Goal: Information Seeking & Learning: Learn about a topic

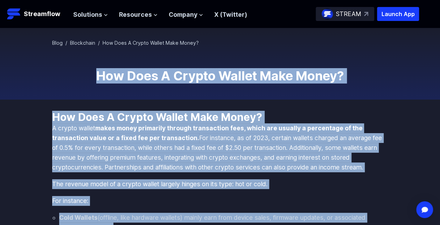
click at [222, 136] on p "A crypto wallet makes money primarily through transaction fees, which are usual…" at bounding box center [220, 147] width 336 height 49
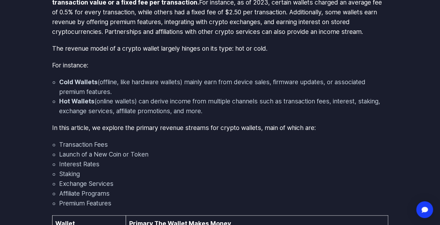
scroll to position [140, 0]
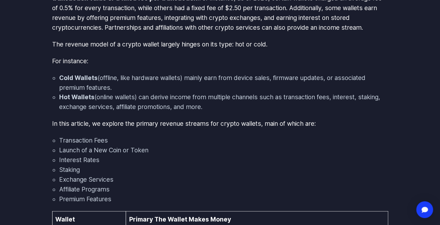
click at [183, 84] on li "Cold Wallets (offline, like hardware wallets) mainly earn from device sales, fi…" at bounding box center [223, 83] width 329 height 20
click at [183, 83] on li "Cold Wallets (offline, like hardware wallets) mainly earn from device sales, fi…" at bounding box center [223, 83] width 329 height 20
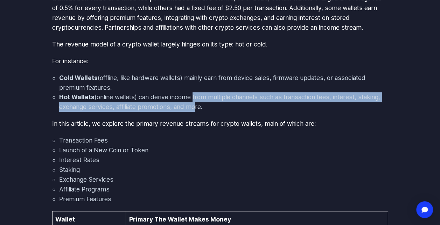
click at [193, 102] on li "Hot Wallets (online wallets) can derive income from multiple channels such as t…" at bounding box center [223, 102] width 329 height 20
click at [193, 103] on li "Hot Wallets (online wallets) can derive income from multiple channels such as t…" at bounding box center [223, 102] width 329 height 20
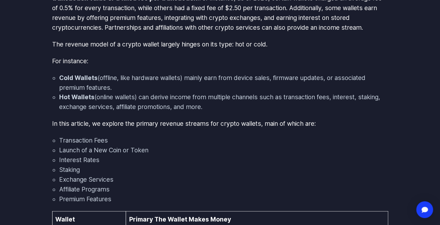
drag, startPoint x: 193, startPoint y: 103, endPoint x: 242, endPoint y: 124, distance: 53.7
click at [242, 124] on p "In this article, we explore the primary revenue streams for crypto wallets, mai…" at bounding box center [220, 124] width 336 height 10
click at [185, 128] on p "In this article, we explore the primary revenue streams for crypto wallets, mai…" at bounding box center [220, 124] width 336 height 10
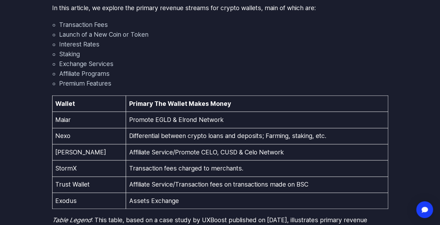
scroll to position [245, 0]
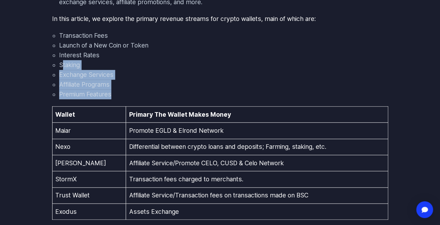
drag, startPoint x: 62, startPoint y: 69, endPoint x: 118, endPoint y: 94, distance: 61.1
click at [115, 94] on ul "Transaction Fees Launch of a New Coin or Token Interest Rates Staking Exchange …" at bounding box center [220, 65] width 336 height 69
click at [118, 94] on li "Premium Features" at bounding box center [223, 95] width 329 height 10
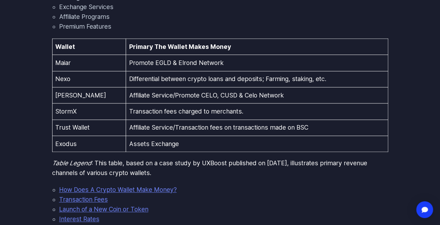
scroll to position [315, 0]
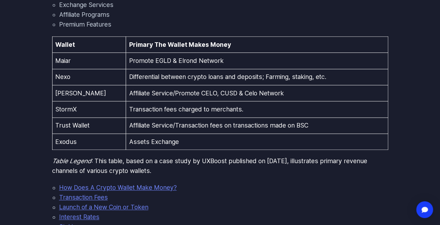
click at [142, 60] on td "Promote EGLD & Elrond Network" at bounding box center [257, 61] width 262 height 16
drag, startPoint x: 142, startPoint y: 60, endPoint x: 148, endPoint y: 81, distance: 22.1
click at [148, 81] on td "Differential between crypto loans and deposits; Farming, staking, etc." at bounding box center [257, 77] width 262 height 16
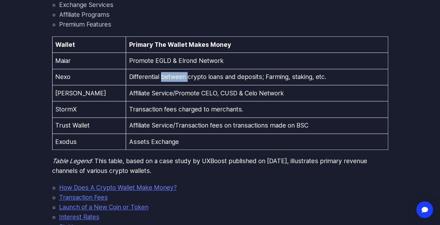
click at [148, 81] on td "Differential between crypto loans and deposits; Farming, staking, etc." at bounding box center [257, 77] width 262 height 16
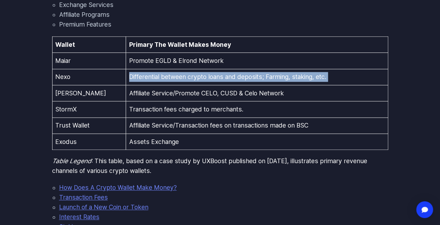
click at [148, 81] on td "Differential between crypto loans and deposits; Farming, staking, etc." at bounding box center [257, 77] width 262 height 16
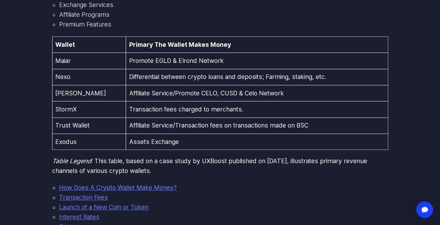
drag, startPoint x: 148, startPoint y: 81, endPoint x: 162, endPoint y: 103, distance: 26.3
click at [162, 103] on td "Transaction fees charged to merchants." at bounding box center [257, 109] width 262 height 16
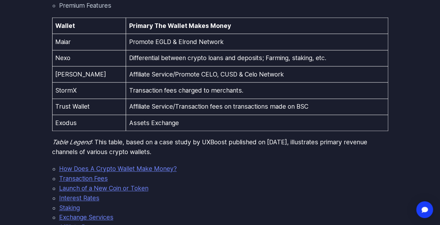
scroll to position [350, 0]
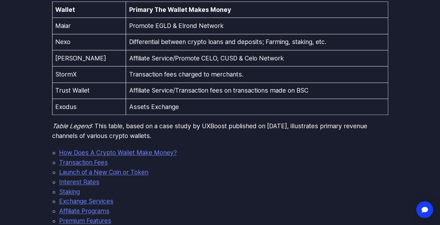
click at [155, 112] on td "Assets Exchange" at bounding box center [257, 107] width 262 height 16
drag, startPoint x: 155, startPoint y: 112, endPoint x: 148, endPoint y: 124, distance: 14.4
click at [148, 124] on p "Table Legend : This table, based on a case study by UXBoost published on [DATE]…" at bounding box center [220, 131] width 336 height 20
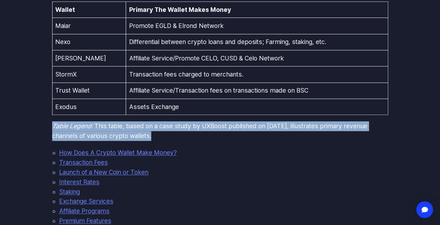
click at [148, 124] on p "Table Legend : This table, based on a case study by UXBoost published on [DATE]…" at bounding box center [220, 131] width 336 height 20
drag, startPoint x: 148, startPoint y: 124, endPoint x: 197, endPoint y: 134, distance: 49.7
click at [197, 134] on p "Table Legend : This table, based on a case study by UXBoost published on [DATE]…" at bounding box center [220, 131] width 336 height 20
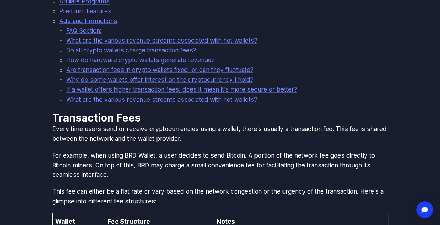
scroll to position [595, 0]
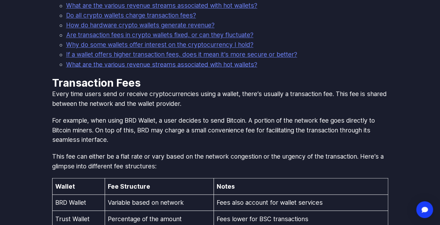
click at [142, 98] on p "Every time users send or receive cryptocurrencies using a wallet, there’s usual…" at bounding box center [220, 99] width 336 height 20
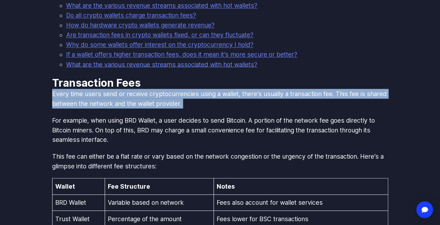
click at [142, 98] on p "Every time users send or receive cryptocurrencies using a wallet, there’s usual…" at bounding box center [220, 99] width 336 height 20
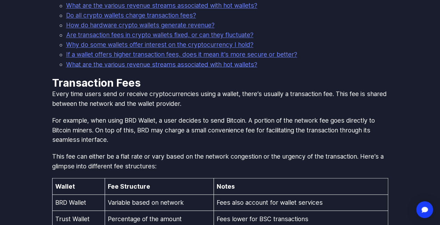
drag, startPoint x: 142, startPoint y: 98, endPoint x: 148, endPoint y: 110, distance: 13.5
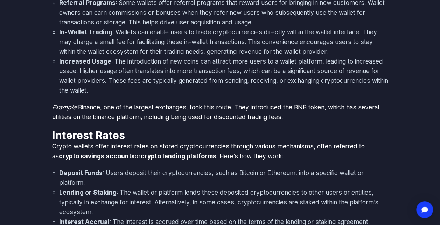
scroll to position [980, 0]
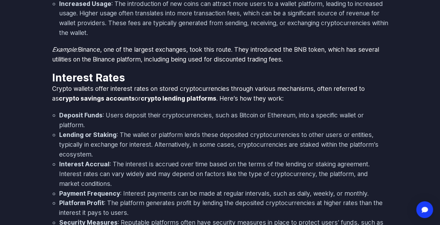
click at [101, 165] on strong "Interest Accrual" at bounding box center [84, 164] width 50 height 7
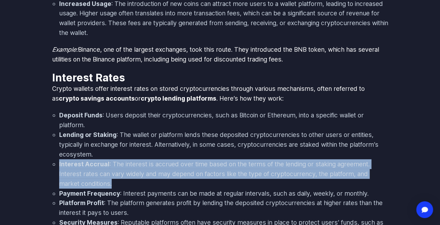
click at [101, 165] on strong "Interest Accrual" at bounding box center [84, 164] width 50 height 7
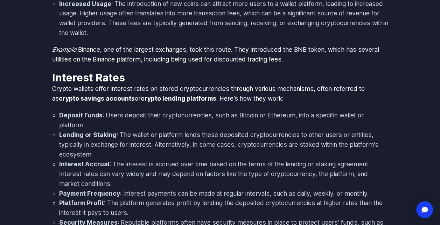
drag, startPoint x: 101, startPoint y: 165, endPoint x: 71, endPoint y: 148, distance: 34.8
click at [71, 148] on li "Lending or Staking : The wallet or platform lends these deposited cryptocurrenc…" at bounding box center [223, 144] width 329 height 29
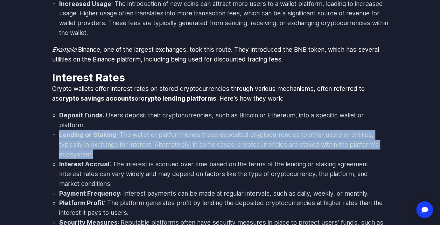
click at [71, 148] on li "Lending or Staking : The wallet or platform lends these deposited cryptocurrenc…" at bounding box center [223, 144] width 329 height 29
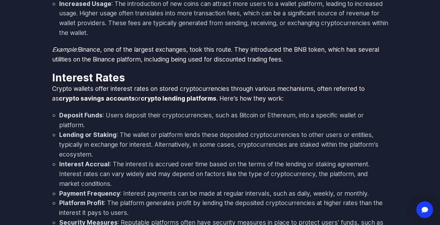
drag, startPoint x: 71, startPoint y: 148, endPoint x: 71, endPoint y: 160, distance: 12.2
click at [71, 160] on li "Interest Accrual : The interest is accrued over time based on the terms of the …" at bounding box center [223, 174] width 329 height 29
click at [71, 161] on strong "Interest Accrual" at bounding box center [84, 164] width 50 height 7
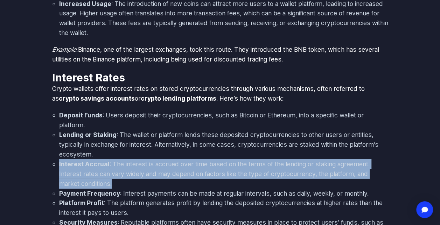
click at [71, 161] on strong "Interest Accrual" at bounding box center [84, 164] width 50 height 7
drag, startPoint x: 71, startPoint y: 160, endPoint x: 70, endPoint y: 172, distance: 12.2
click at [70, 172] on li "Interest Accrual : The interest is accrued over time based on the terms of the …" at bounding box center [223, 174] width 329 height 29
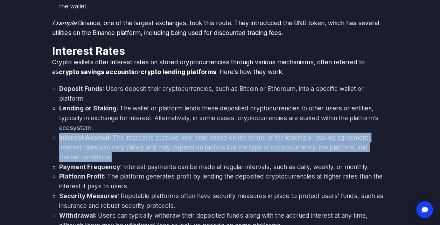
scroll to position [1049, 0]
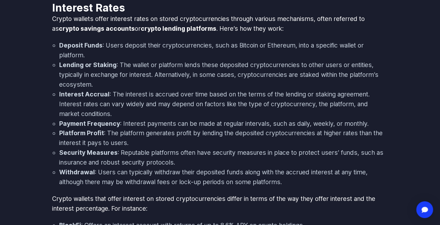
click at [70, 173] on strong "Withdrawal" at bounding box center [77, 172] width 36 height 7
click at [330, 111] on li "Interest Accrual : The interest is accrued over time based on the terms of the …" at bounding box center [223, 104] width 329 height 29
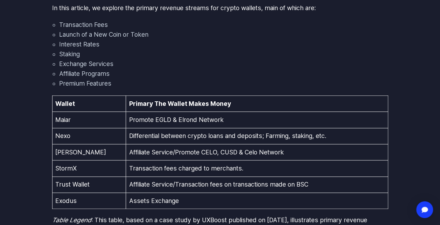
scroll to position [245, 0]
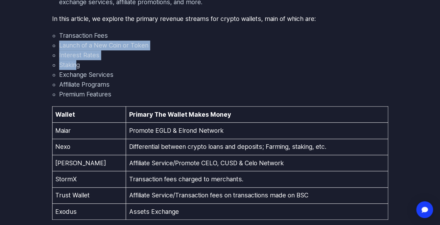
drag, startPoint x: 57, startPoint y: 49, endPoint x: 78, endPoint y: 65, distance: 26.4
click at [78, 65] on ul "Transaction Fees Launch of a New Coin or Token Interest Rates Staking Exchange …" at bounding box center [220, 65] width 336 height 69
drag, startPoint x: 78, startPoint y: 65, endPoint x: 100, endPoint y: 74, distance: 23.1
click at [79, 66] on li "Staking" at bounding box center [223, 65] width 329 height 10
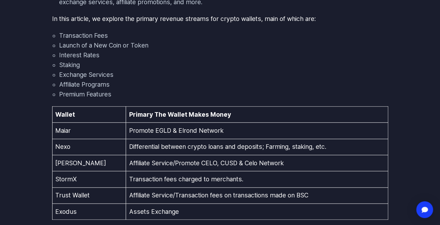
click at [108, 76] on li "Exchange Services" at bounding box center [223, 75] width 329 height 10
click at [216, 82] on li "Affiliate Programs" at bounding box center [223, 85] width 329 height 10
drag, startPoint x: 127, startPoint y: 89, endPoint x: 94, endPoint y: 89, distance: 32.9
click at [94, 89] on li "Affiliate Programs" at bounding box center [223, 85] width 329 height 10
drag, startPoint x: 94, startPoint y: 89, endPoint x: 83, endPoint y: 86, distance: 11.5
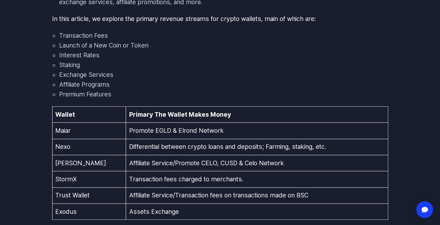
click at [83, 86] on li "Affiliate Programs" at bounding box center [223, 85] width 329 height 10
drag, startPoint x: 83, startPoint y: 86, endPoint x: 107, endPoint y: 95, distance: 25.8
click at [83, 86] on li "Affiliate Programs" at bounding box center [223, 85] width 329 height 10
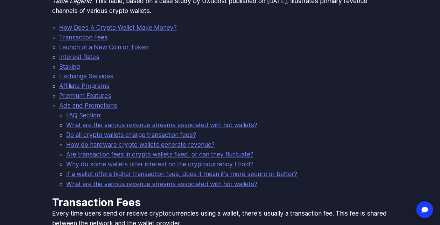
scroll to position [525, 0]
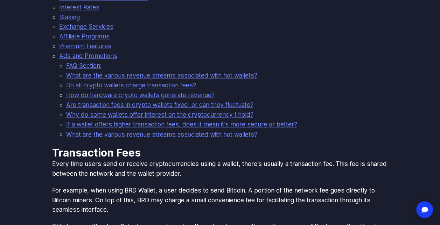
click at [95, 47] on link "Premium Features" at bounding box center [85, 45] width 52 height 7
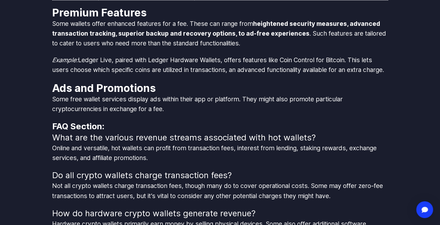
scroll to position [1890, 0]
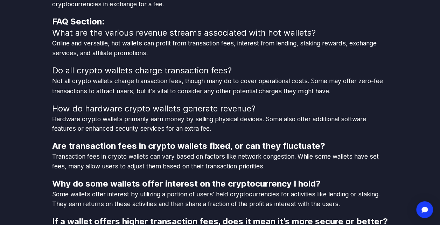
click at [118, 58] on div "Online and versatile, hot wallets can profit from transaction fees, interest fr…" at bounding box center [220, 48] width 336 height 20
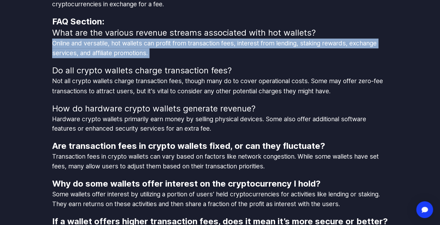
click at [118, 58] on div "Online and versatile, hot wallets can profit from transaction fees, interest fr…" at bounding box center [220, 48] width 336 height 20
drag, startPoint x: 118, startPoint y: 87, endPoint x: 124, endPoint y: 96, distance: 10.2
click at [124, 58] on div "Online and versatile, hot wallets can profit from transaction fees, interest fr…" at bounding box center [220, 48] width 336 height 20
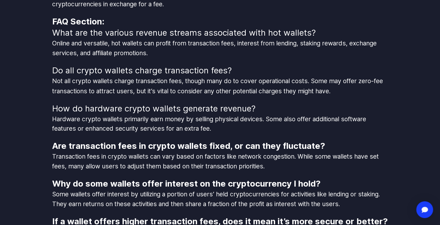
click at [267, 76] on h3 "Do all crypto wallets charge transaction fees?" at bounding box center [220, 70] width 336 height 11
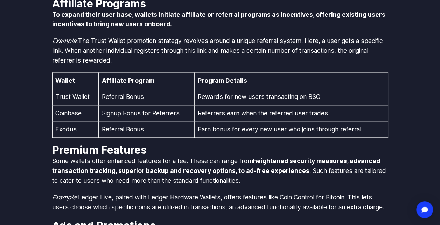
scroll to position [1645, 0]
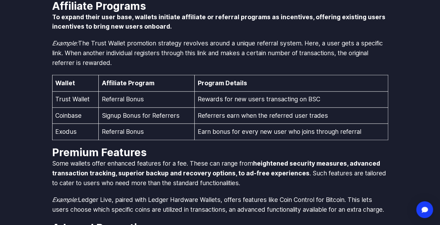
click at [233, 123] on td "Referrers earn when the referred user trades" at bounding box center [290, 115] width 193 height 16
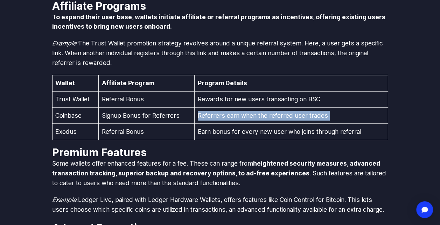
click at [233, 123] on td "Referrers earn when the referred user trades" at bounding box center [290, 115] width 193 height 16
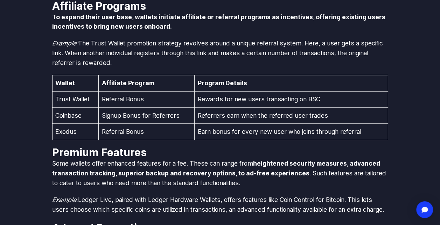
drag, startPoint x: 233, startPoint y: 142, endPoint x: 235, endPoint y: 157, distance: 15.6
click at [235, 140] on td "Earn bonus for every new user who joins through referral" at bounding box center [290, 132] width 193 height 16
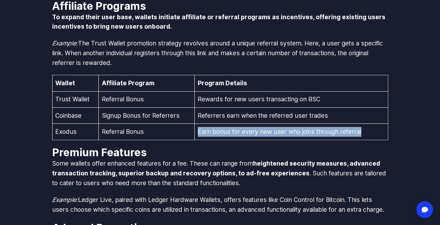
click at [235, 140] on td "Earn bonus for every new user who joins through referral" at bounding box center [290, 132] width 193 height 16
drag, startPoint x: 235, startPoint y: 157, endPoint x: 220, endPoint y: 167, distance: 18.4
click at [220, 140] on td "Earn bonus for every new user who joins through referral" at bounding box center [290, 132] width 193 height 16
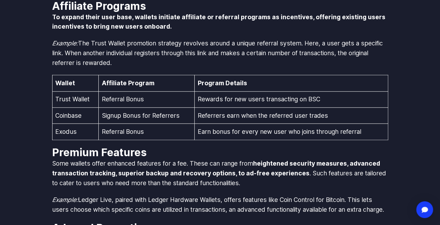
click at [152, 123] on td "Signup Bonus for Referrers" at bounding box center [147, 115] width 96 height 16
drag, startPoint x: 152, startPoint y: 148, endPoint x: 153, endPoint y: 162, distance: 14.7
click at [153, 140] on td "Referral Bonus" at bounding box center [147, 132] width 96 height 16
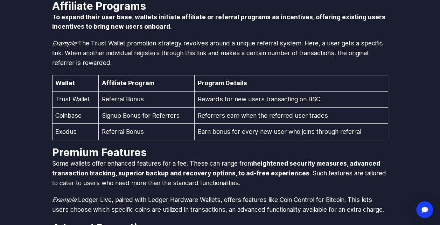
click at [153, 140] on td "Referral Bonus" at bounding box center [147, 132] width 96 height 16
drag, startPoint x: 153, startPoint y: 162, endPoint x: 238, endPoint y: 181, distance: 87.0
click at [238, 159] on h2 "Premium Features" at bounding box center [220, 152] width 336 height 13
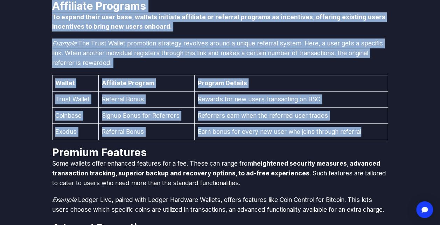
drag, startPoint x: 54, startPoint y: 34, endPoint x: 376, endPoint y: 157, distance: 345.5
copy div "Affiliate Programs To expand their user base, wallets initiate affiliate or ref…"
